Goal: Task Accomplishment & Management: Complete application form

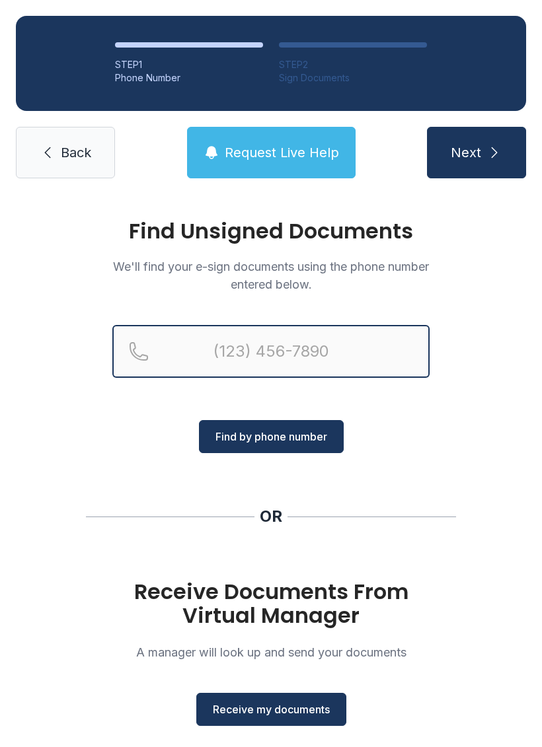
click at [285, 342] on input "Reservation phone number" at bounding box center [270, 351] width 317 height 53
type input "("
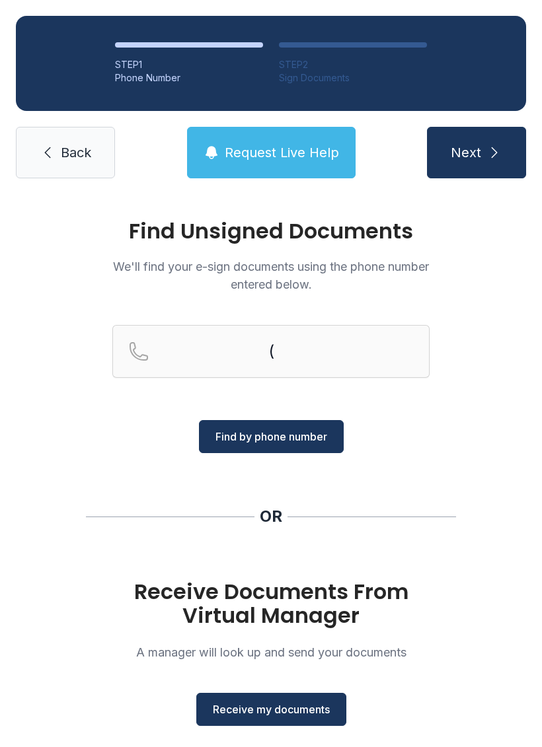
click at [437, 448] on div "Find Unsigned Documents We'll find your e-sign documents using the phone number…" at bounding box center [271, 486] width 542 height 584
click at [291, 706] on span "Receive my documents" at bounding box center [271, 709] width 117 height 16
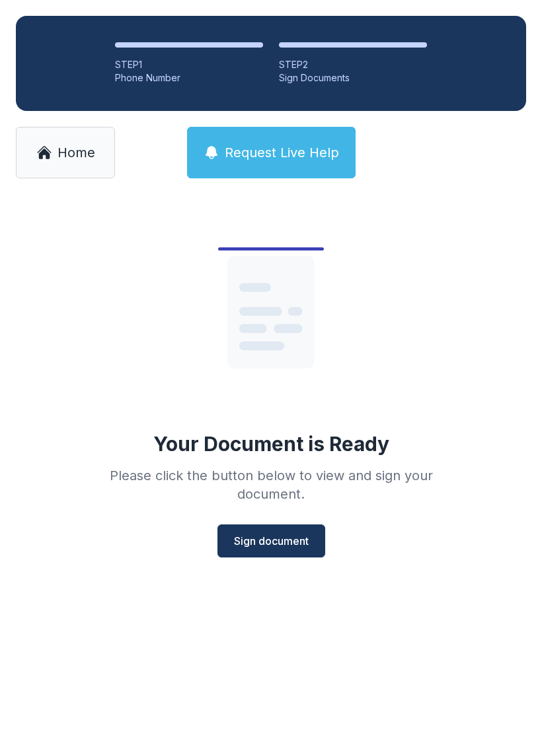
click at [292, 536] on span "Sign document" at bounding box center [271, 541] width 75 height 16
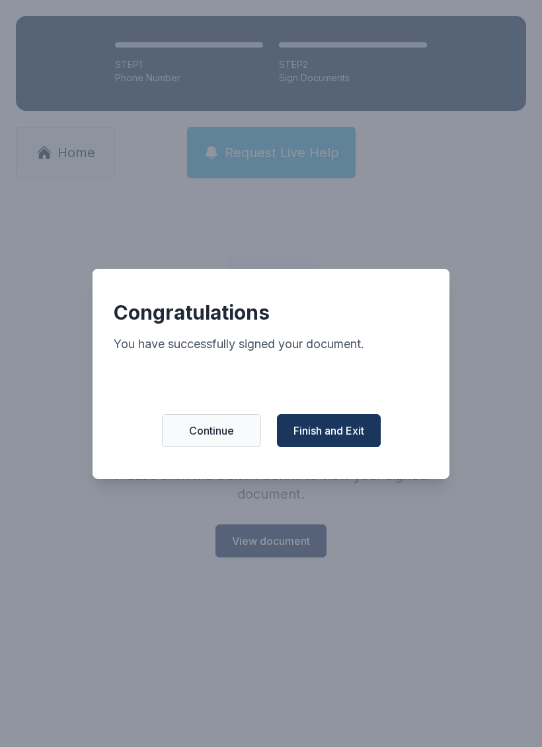
click at [337, 433] on span "Finish and Exit" at bounding box center [328, 431] width 71 height 16
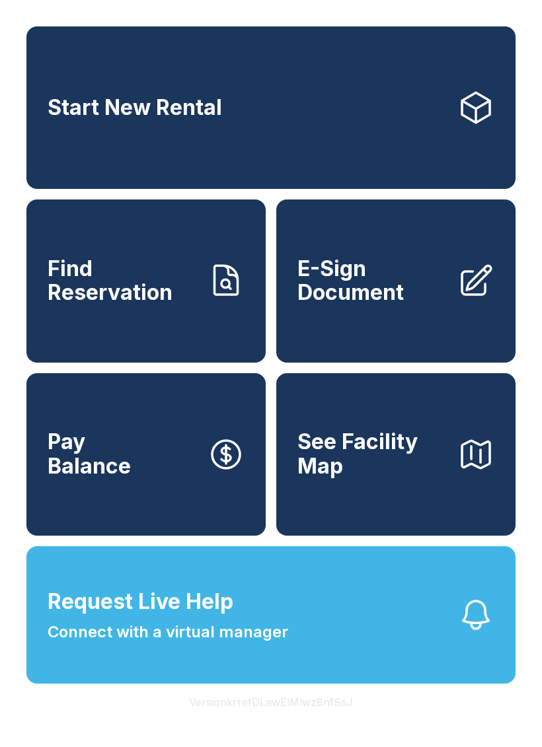
click at [379, 305] on span "E-Sign Document" at bounding box center [371, 281] width 149 height 48
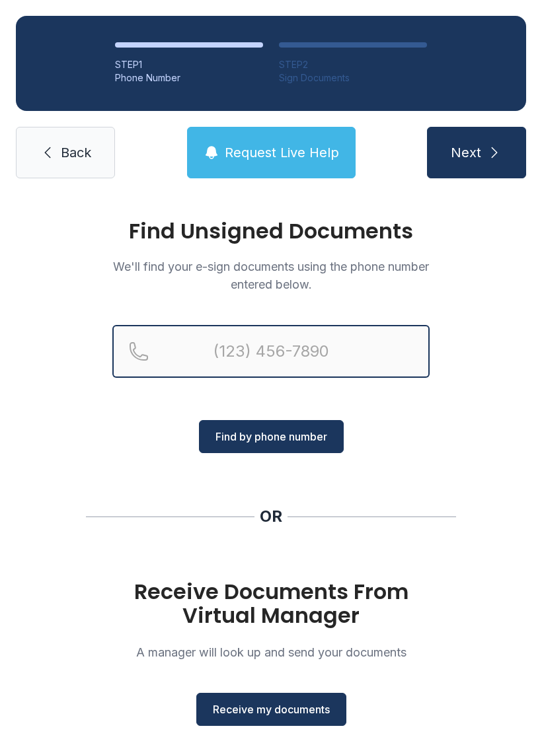
click at [341, 338] on input "Reservation phone number" at bounding box center [270, 351] width 317 height 53
type input "[PHONE_NUMBER]"
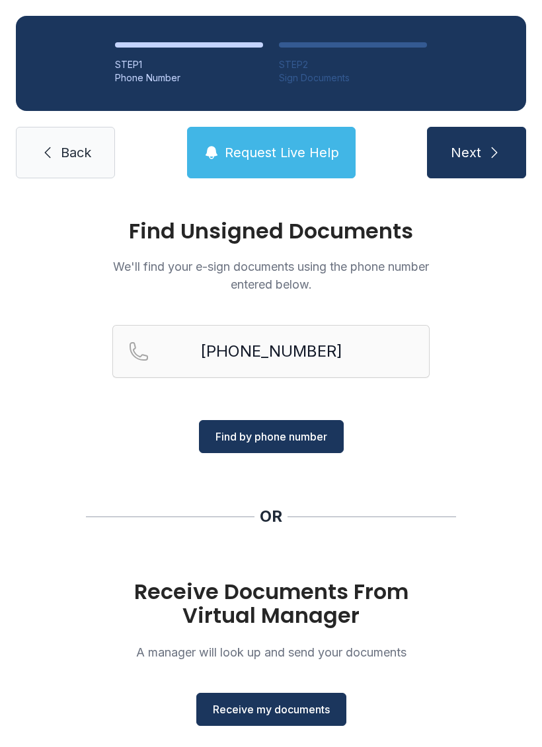
click at [301, 441] on span "Find by phone number" at bounding box center [271, 437] width 112 height 16
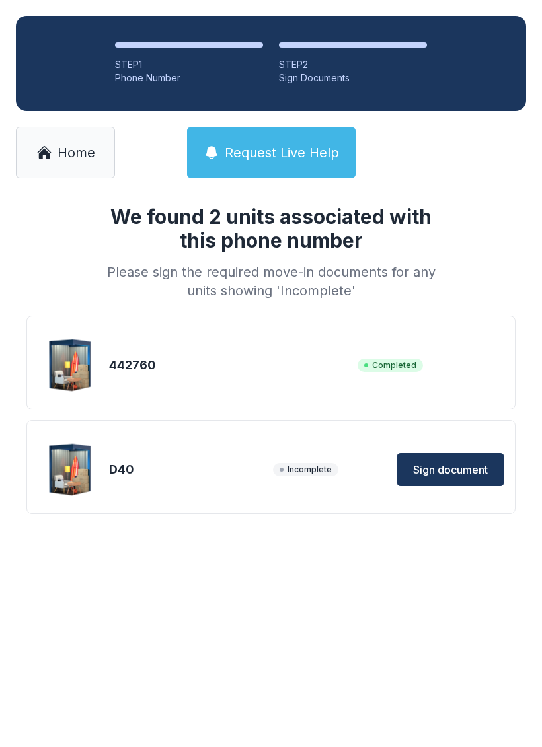
click at [473, 475] on span "Sign document" at bounding box center [450, 470] width 75 height 16
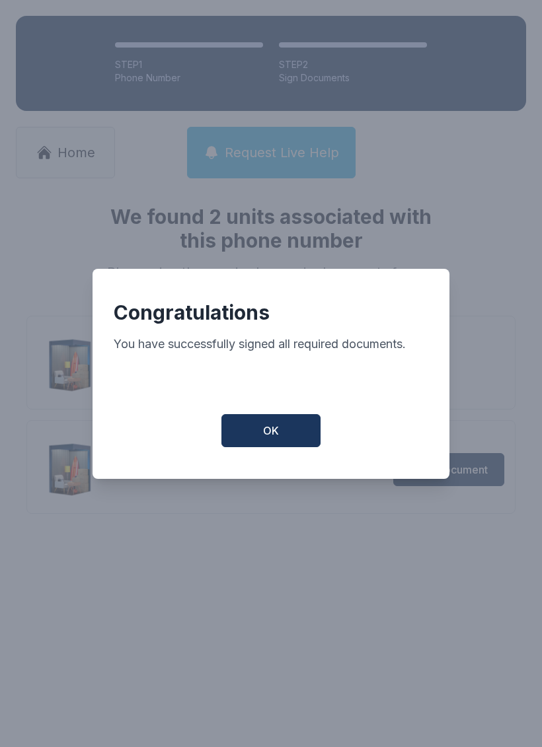
click at [271, 439] on span "OK" at bounding box center [271, 431] width 16 height 16
